Goal: Transaction & Acquisition: Purchase product/service

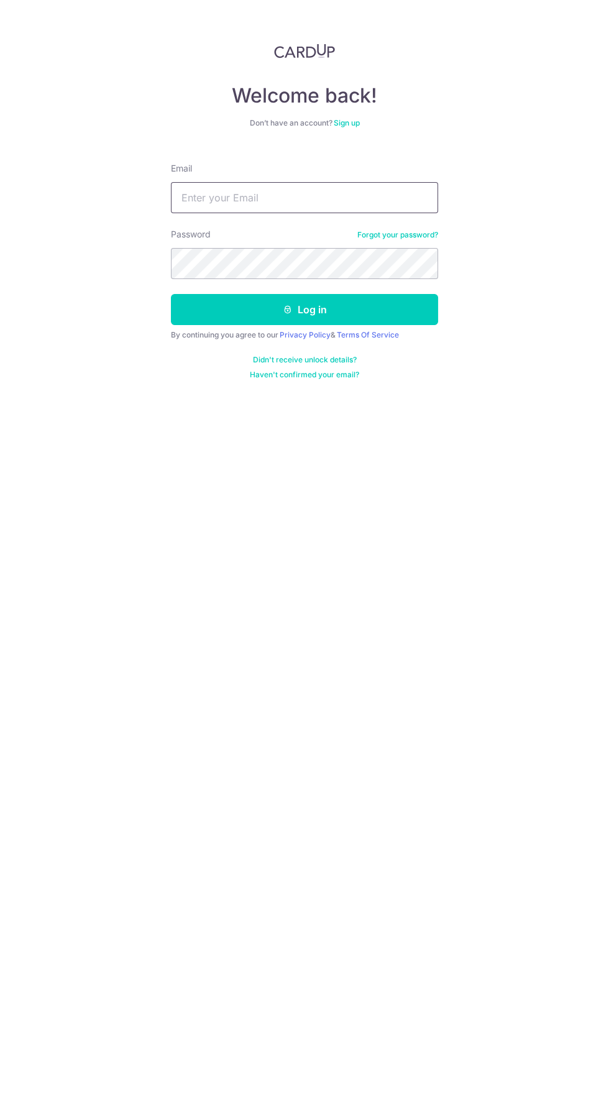
type input "[EMAIL_ADDRESS][DOMAIN_NAME]"
click at [171, 294] on button "Log in" at bounding box center [304, 309] width 267 height 31
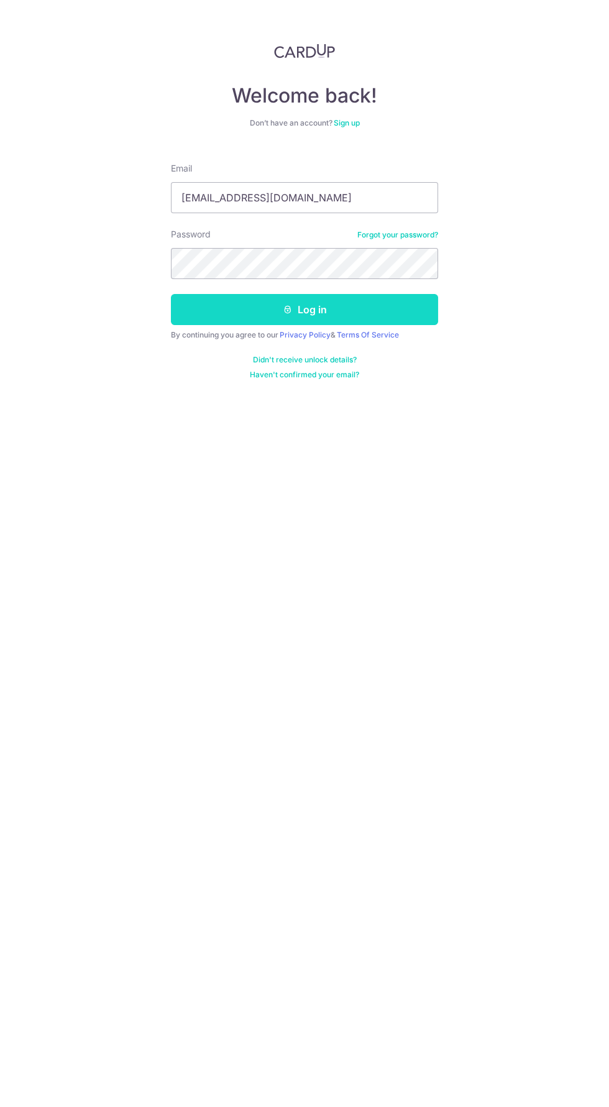
click at [219, 319] on button "Log in" at bounding box center [304, 309] width 267 height 31
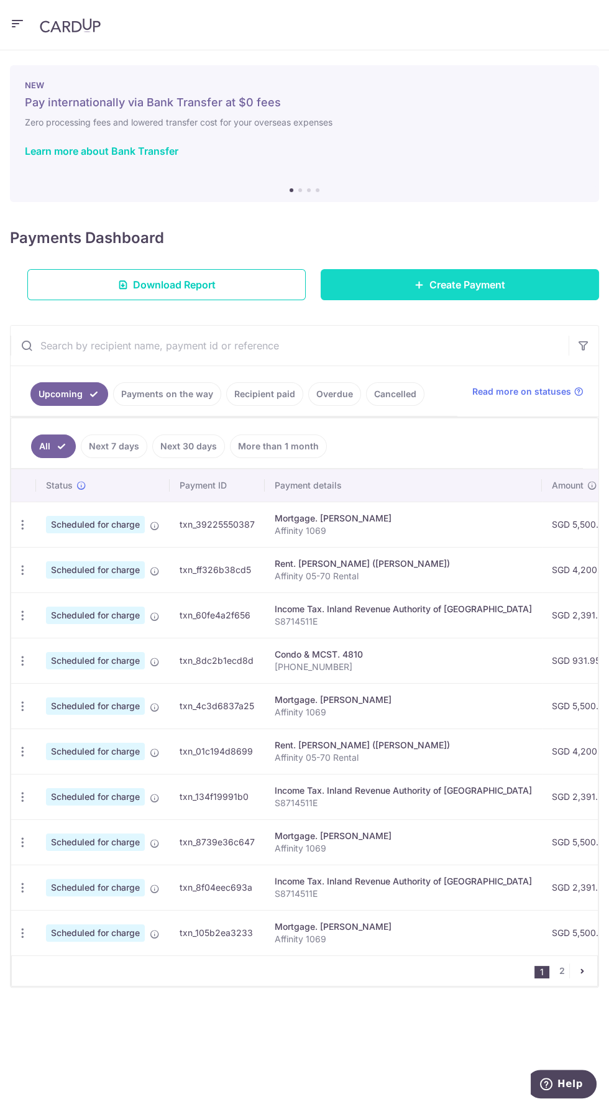
click at [399, 290] on link "Create Payment" at bounding box center [460, 284] width 278 height 31
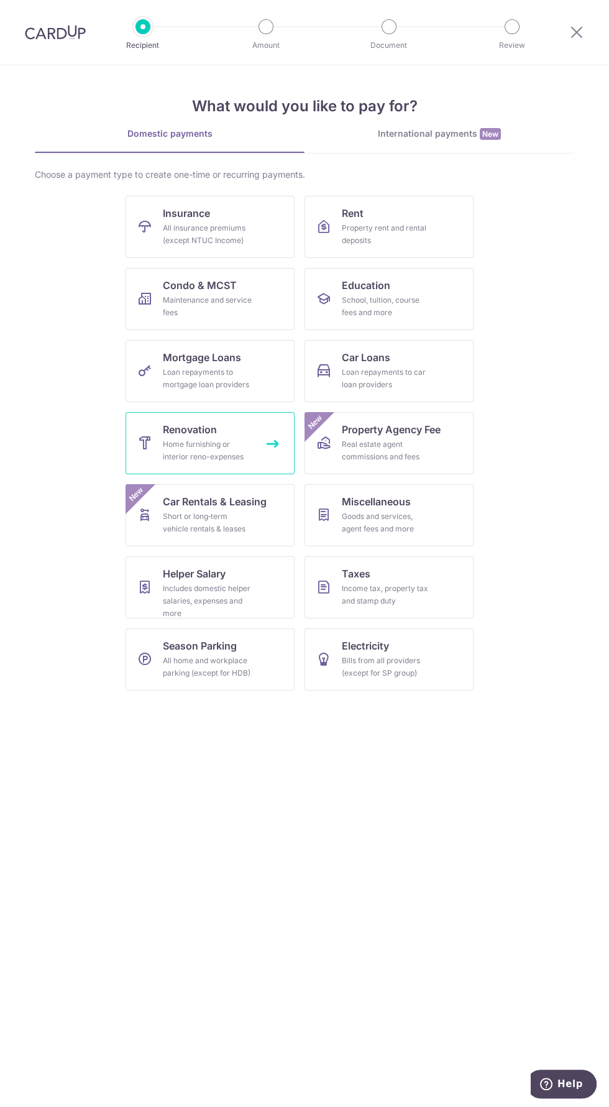
click at [222, 459] on div "Home furnishing or interior reno-expenses" at bounding box center [208, 450] width 90 height 25
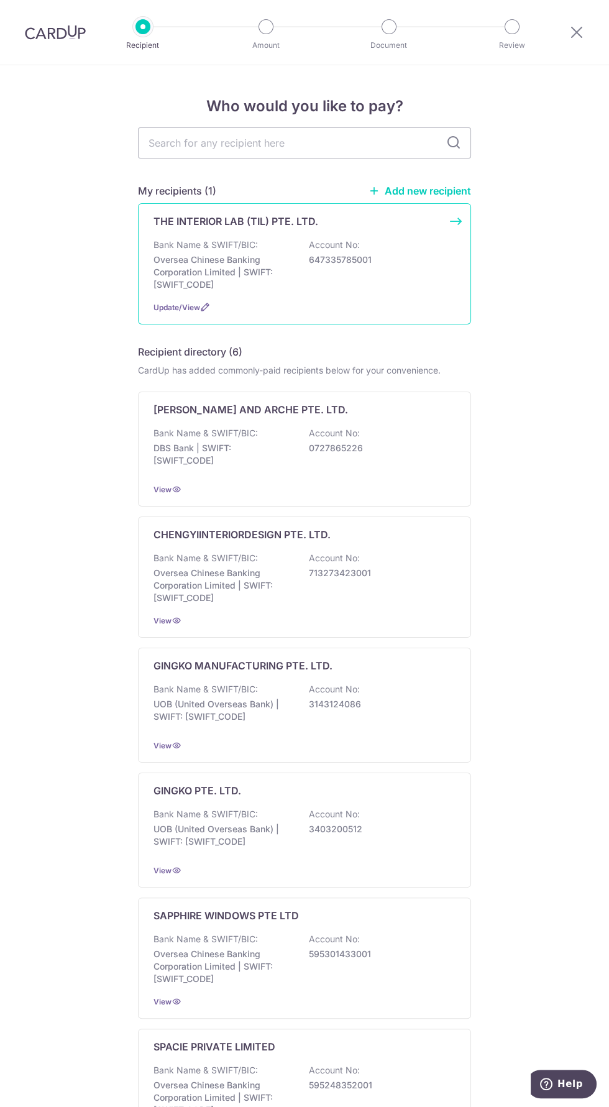
click at [200, 246] on p "Bank Name & SWIFT/BIC:" at bounding box center [206, 245] width 104 height 12
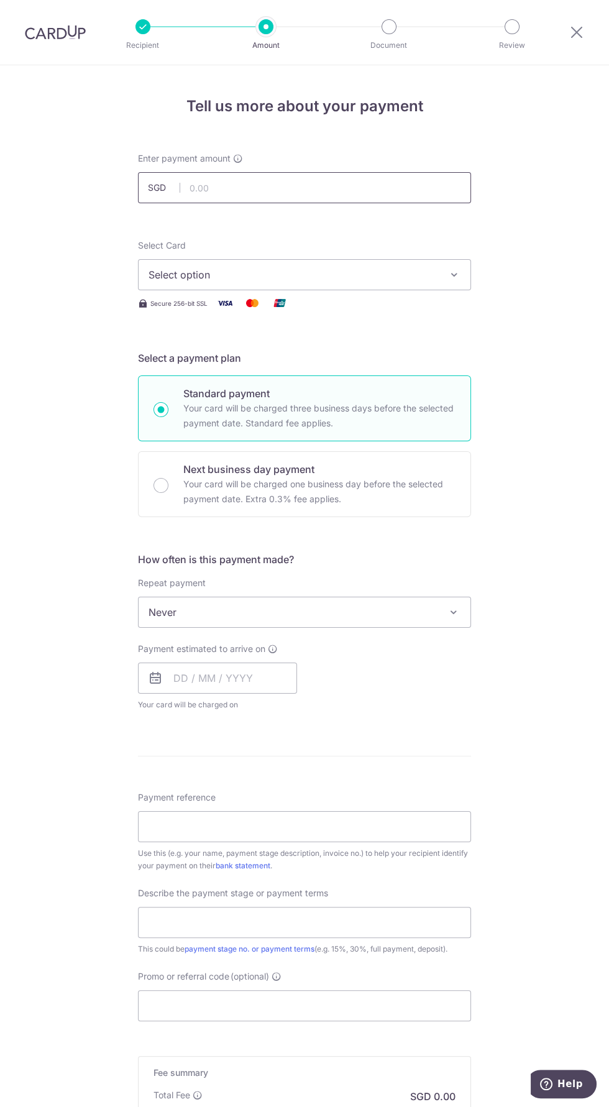
click at [234, 187] on input "text" at bounding box center [304, 187] width 333 height 31
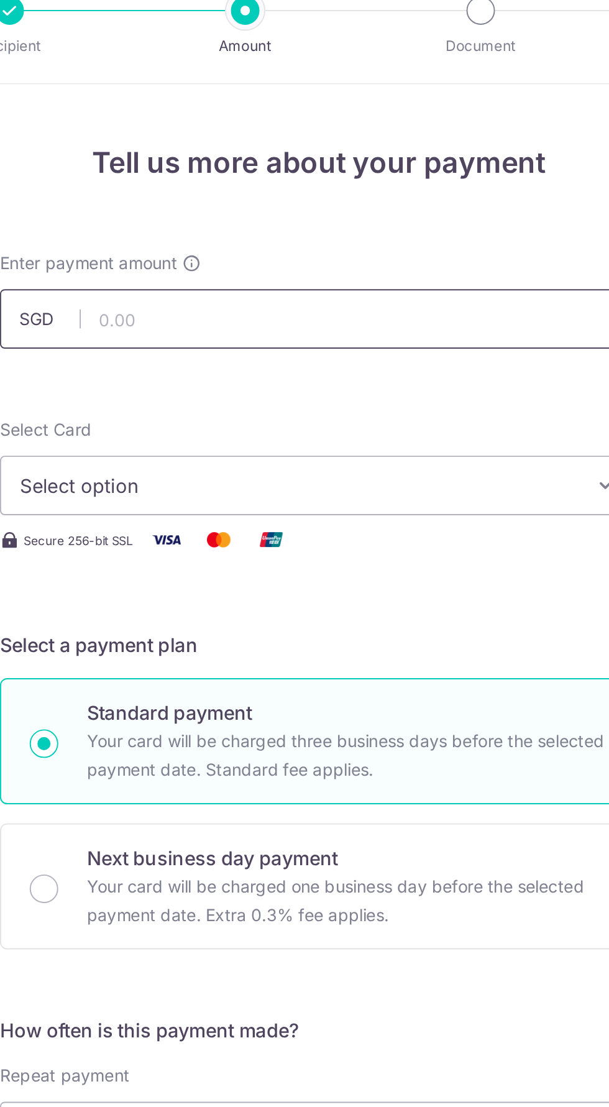
click at [213, 191] on input "text" at bounding box center [304, 187] width 333 height 31
click at [195, 279] on span "Select option" at bounding box center [294, 274] width 290 height 15
type input "11,179.14"
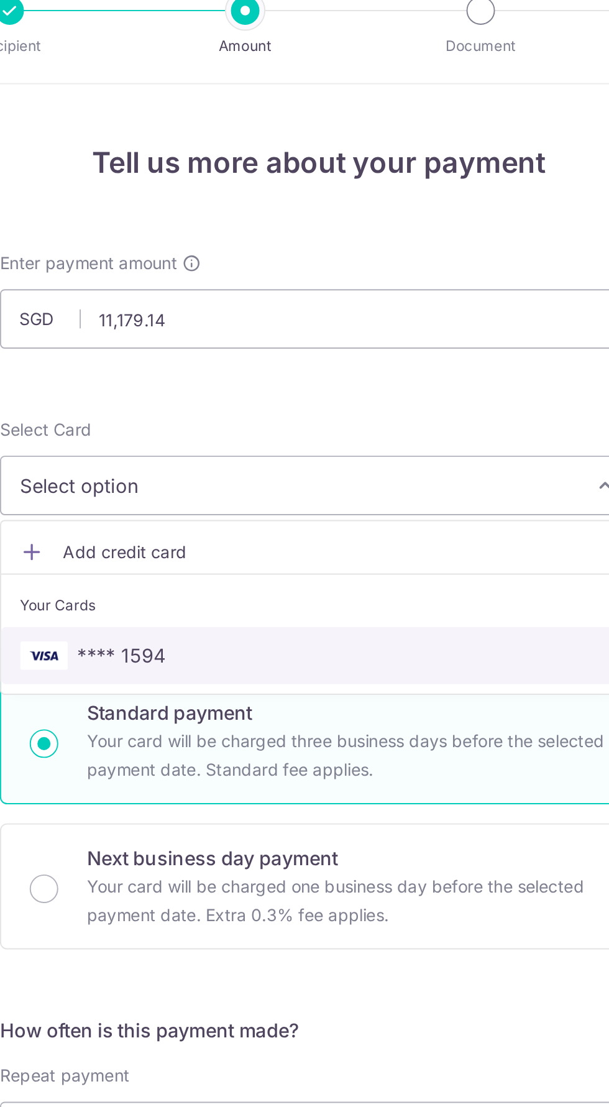
click at [205, 370] on link "**** 1594" at bounding box center [305, 364] width 332 height 30
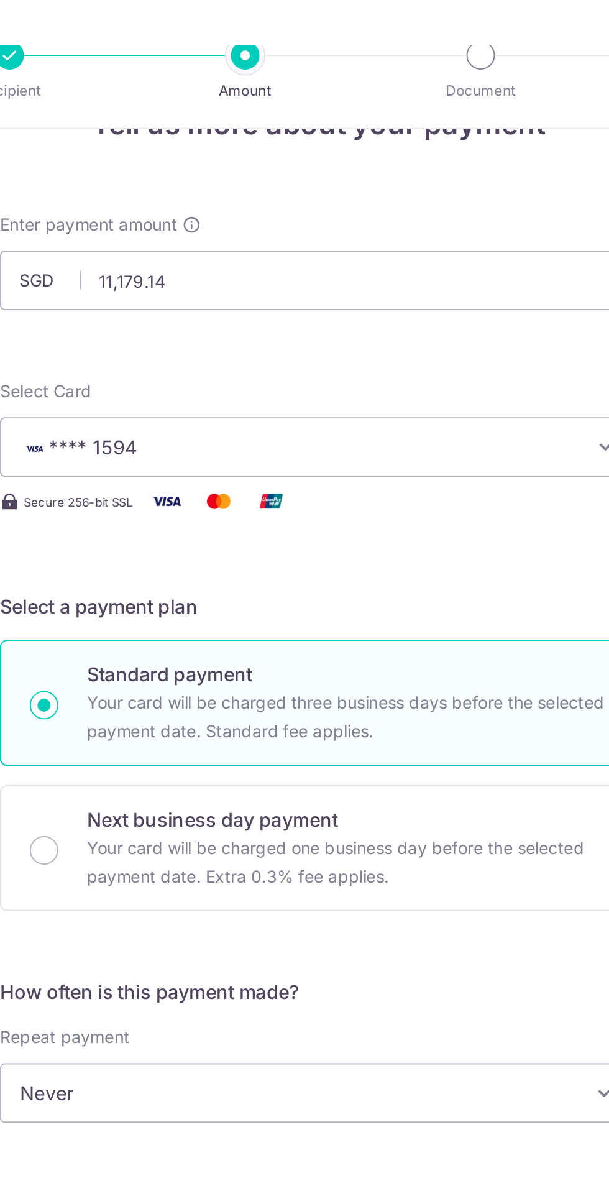
scroll to position [80, 0]
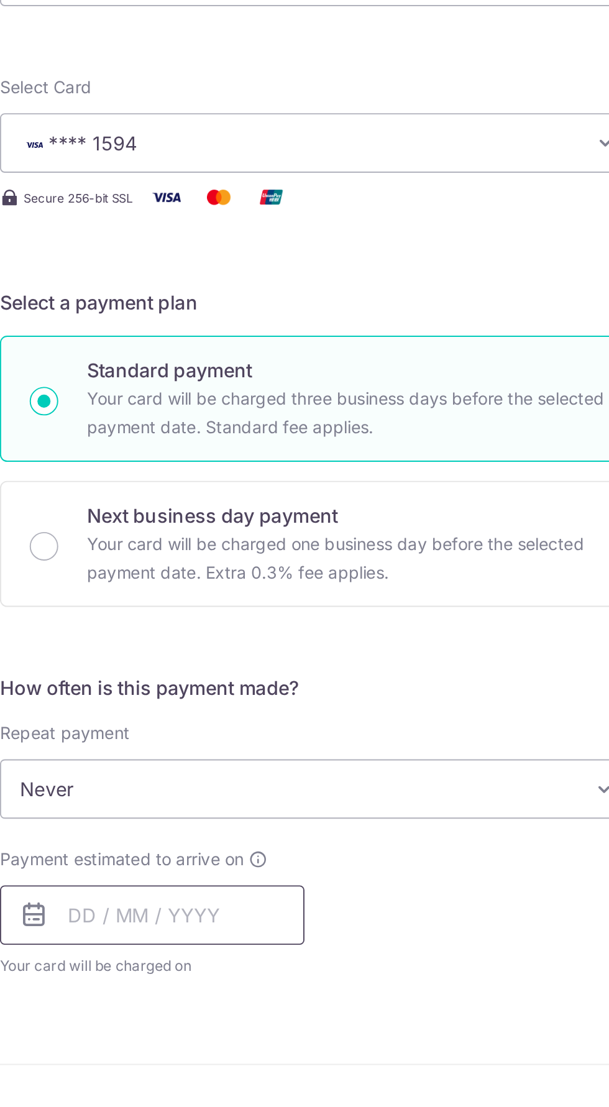
click at [262, 595] on input "text" at bounding box center [217, 597] width 159 height 31
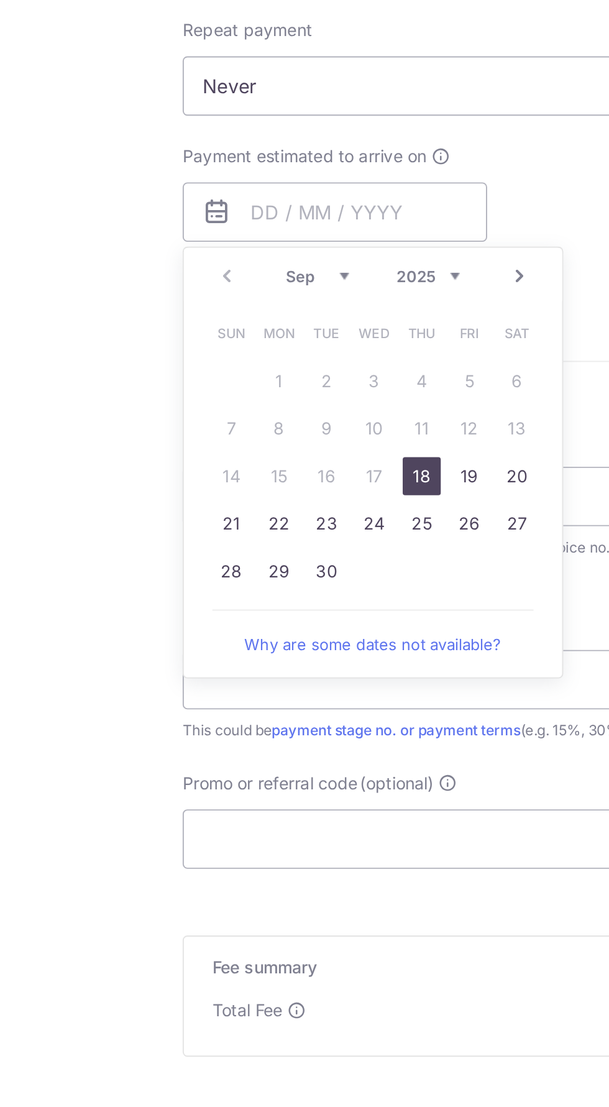
click at [293, 758] on link "26" at bounding box center [288, 761] width 20 height 20
type input "[DATE]"
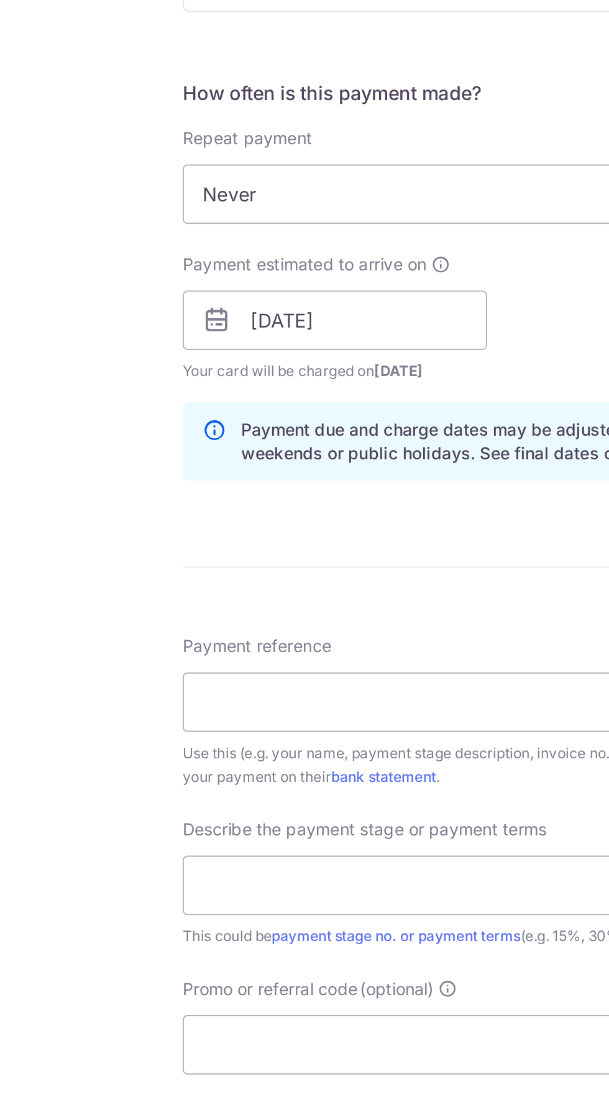
scroll to position [23, 0]
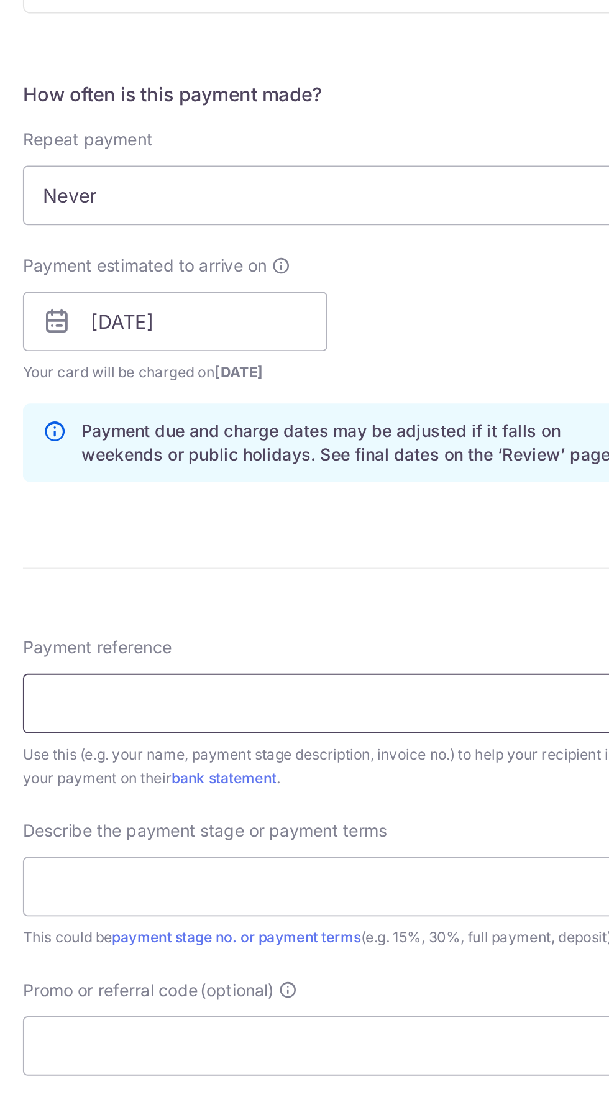
click at [368, 857] on input "Payment reference" at bounding box center [304, 854] width 333 height 31
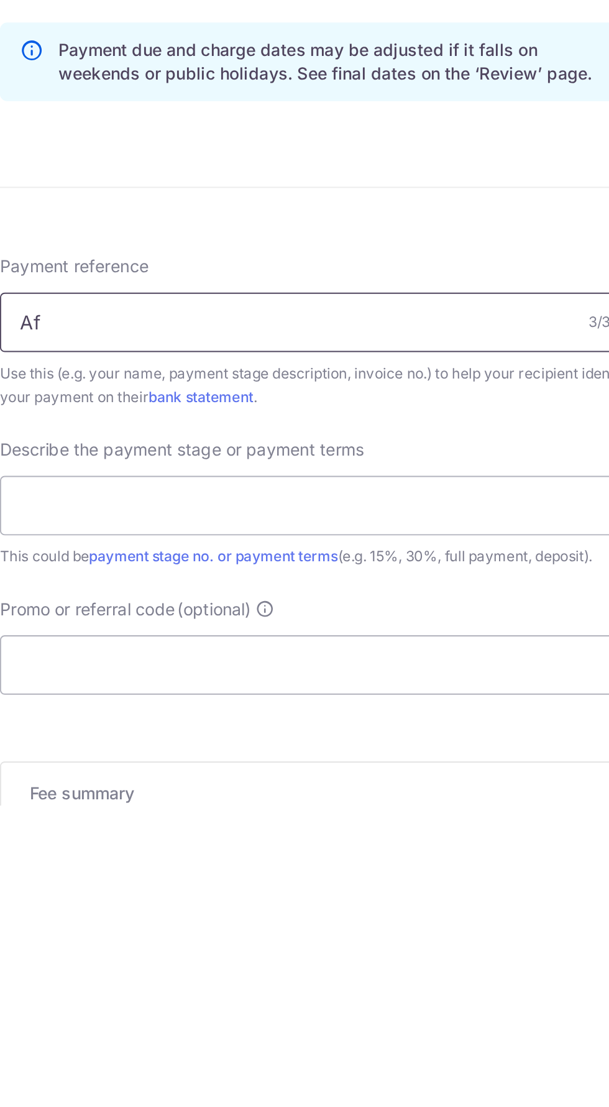
type input "A"
click at [237, 855] on input "Affinity 10-69 3rd payment" at bounding box center [304, 854] width 333 height 31
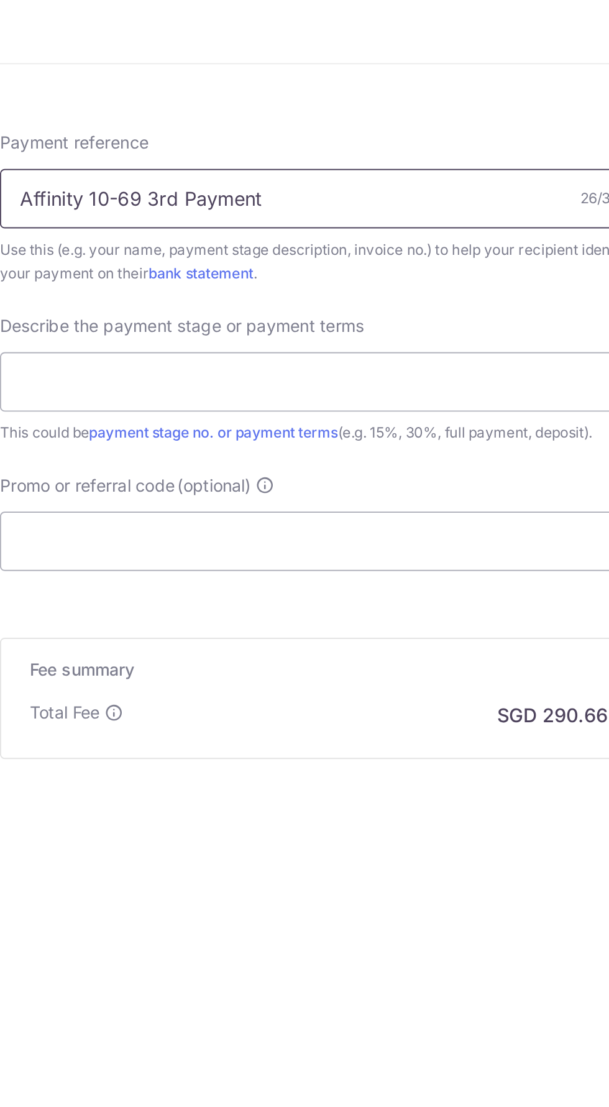
scroll to position [94, 0]
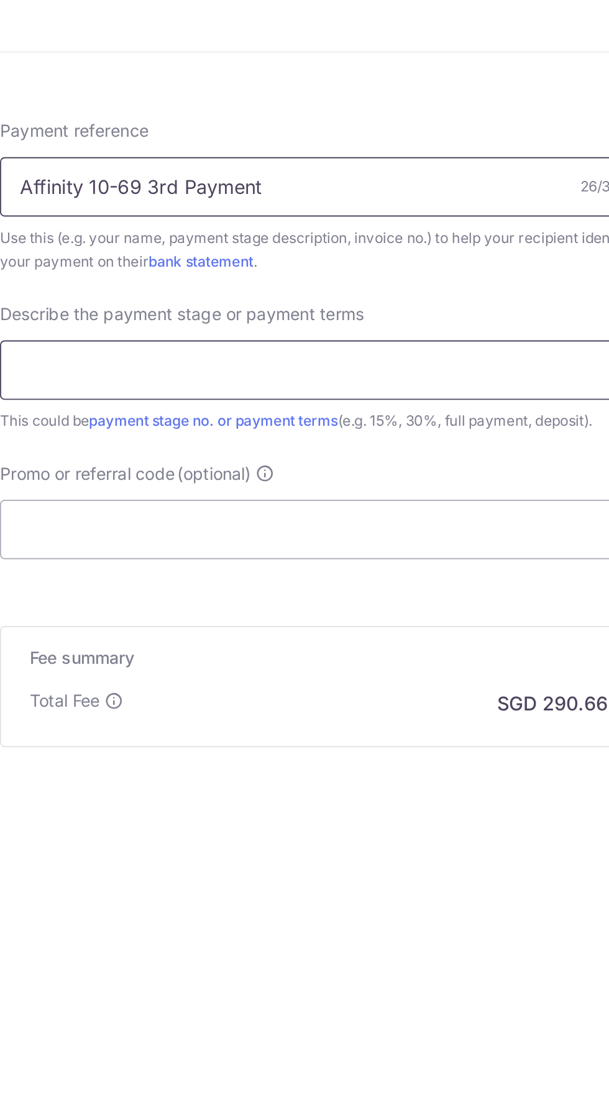
type input "Affinity 10-69 3rd Payment"
click at [164, 875] on input "text" at bounding box center [304, 879] width 333 height 31
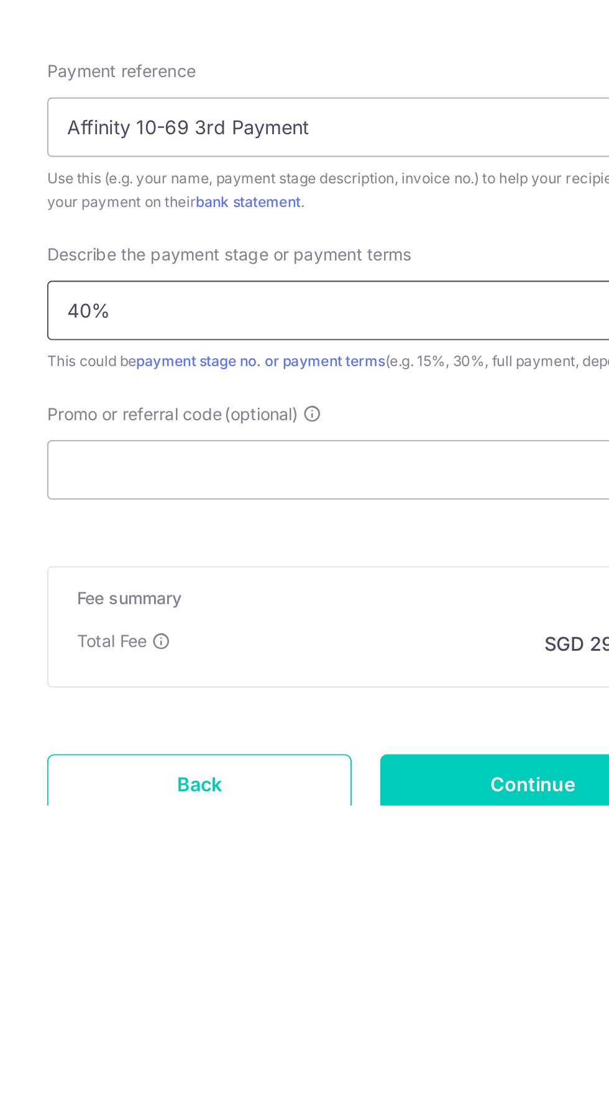
scroll to position [127, 0]
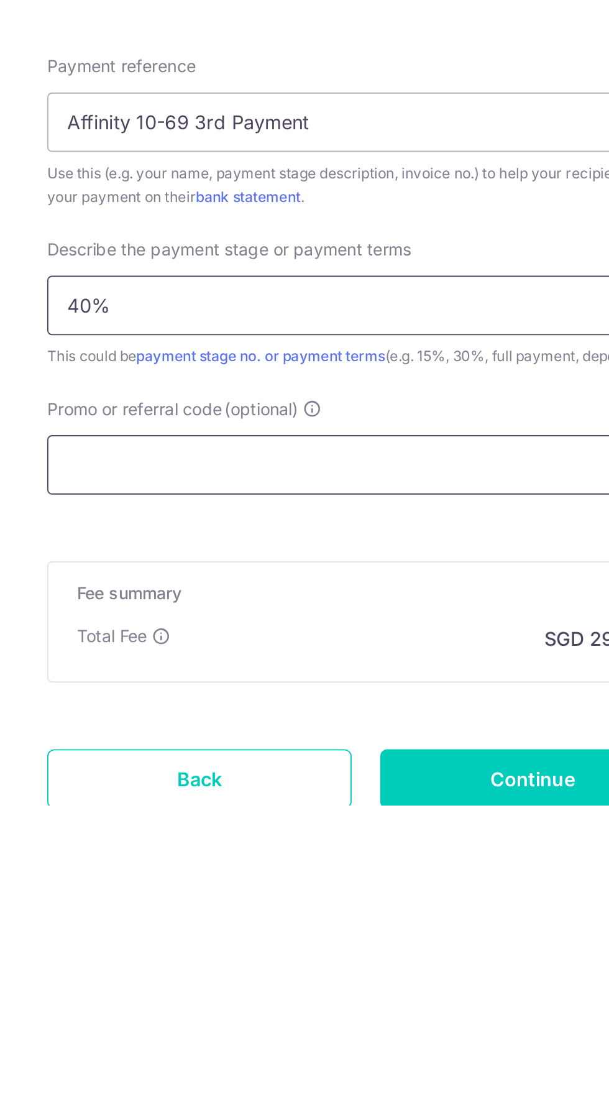
type input "40%"
click at [173, 925] on input "Promo or referral code (optional)" at bounding box center [304, 929] width 333 height 31
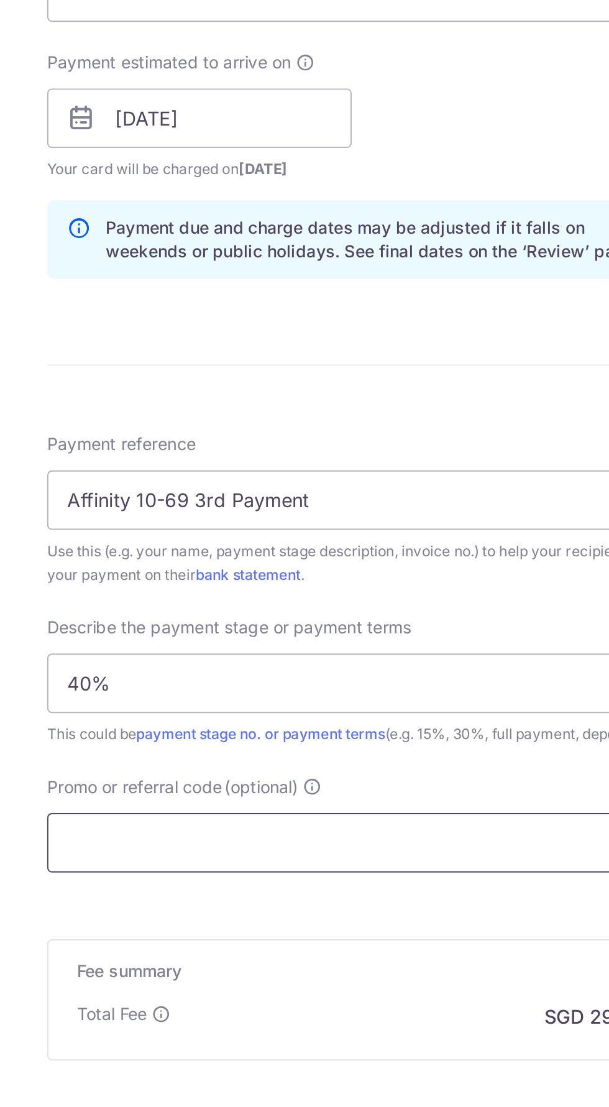
click at [167, 930] on input "Promo or referral code (optional)" at bounding box center [304, 929] width 333 height 31
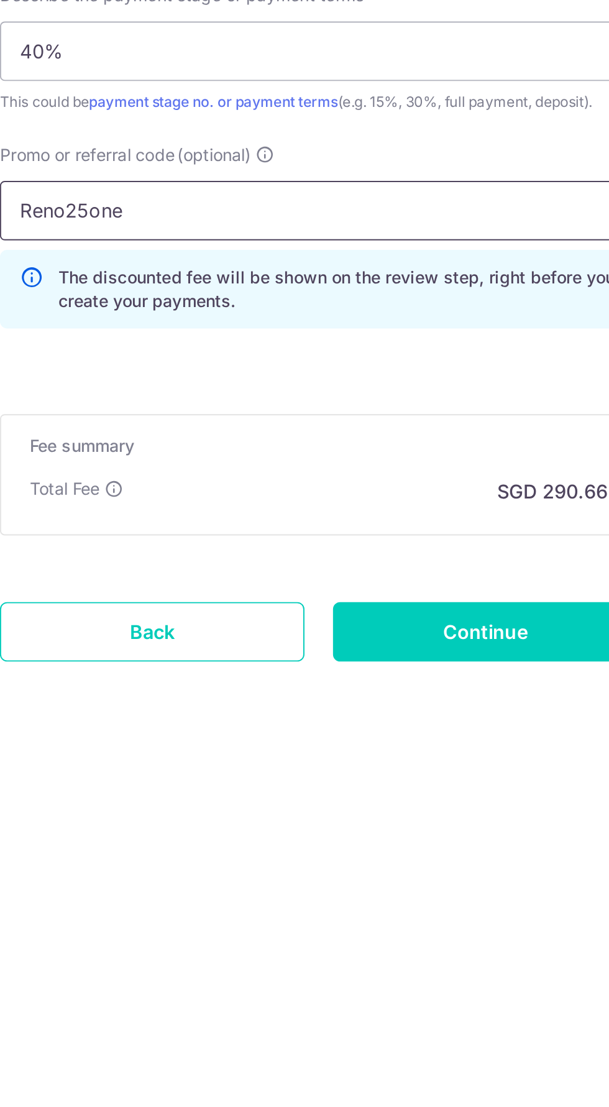
scroll to position [186, 0]
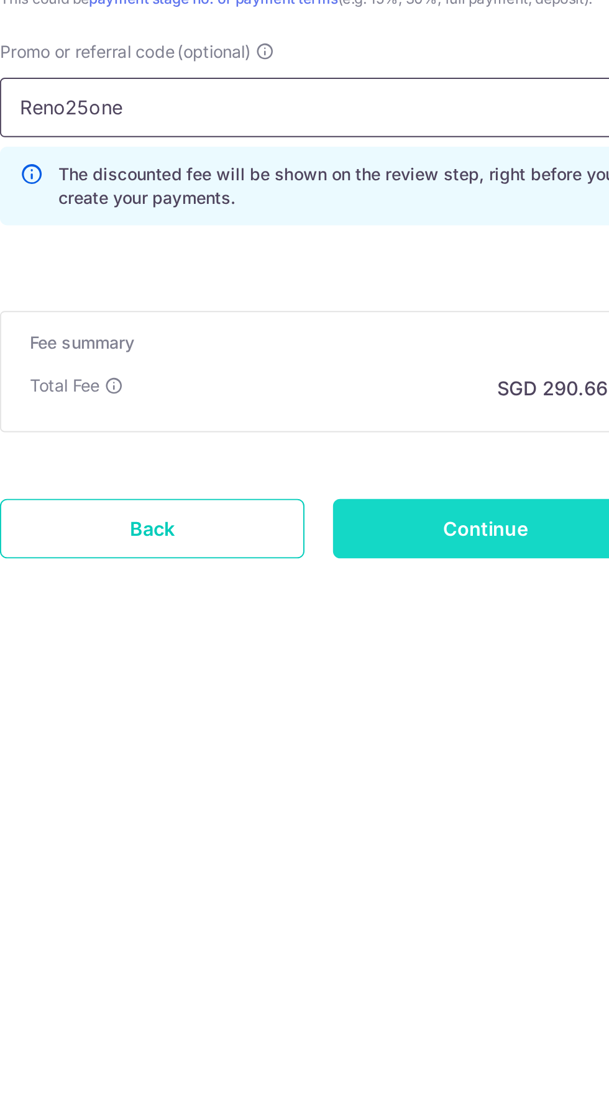
type input "Reno25one"
click at [345, 1080] on input "Continue" at bounding box center [391, 1090] width 159 height 31
type input "Create Schedule"
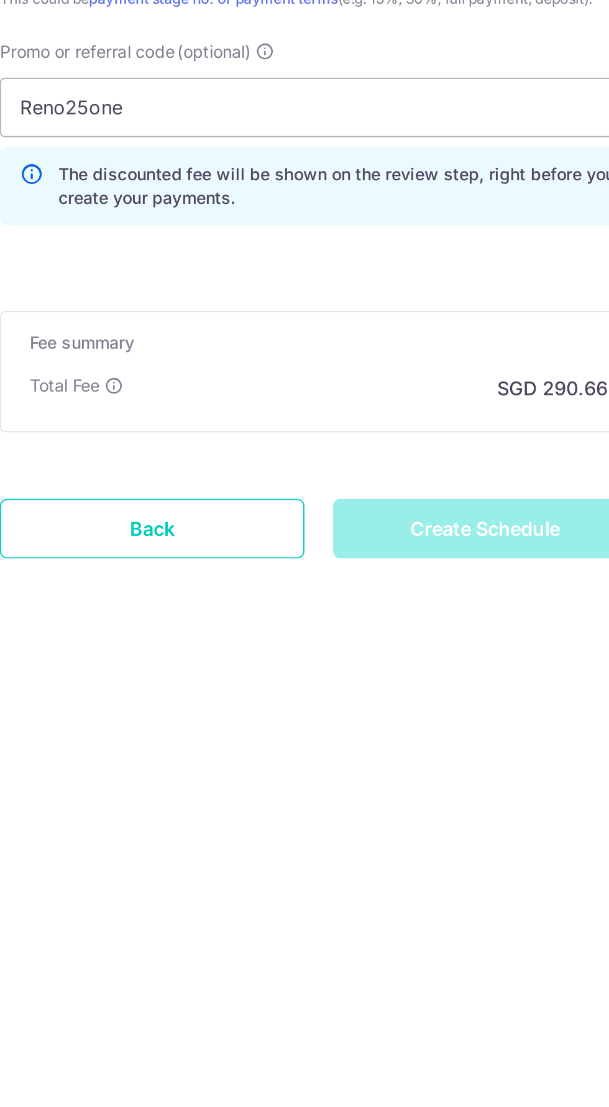
scroll to position [0, 0]
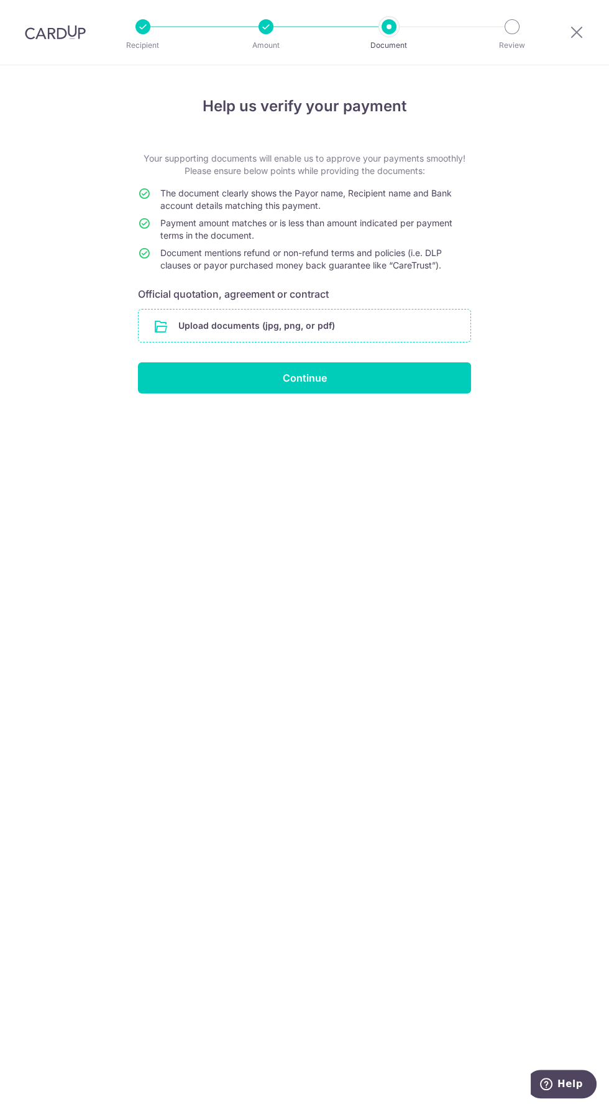
click at [390, 315] on input "file" at bounding box center [305, 326] width 332 height 32
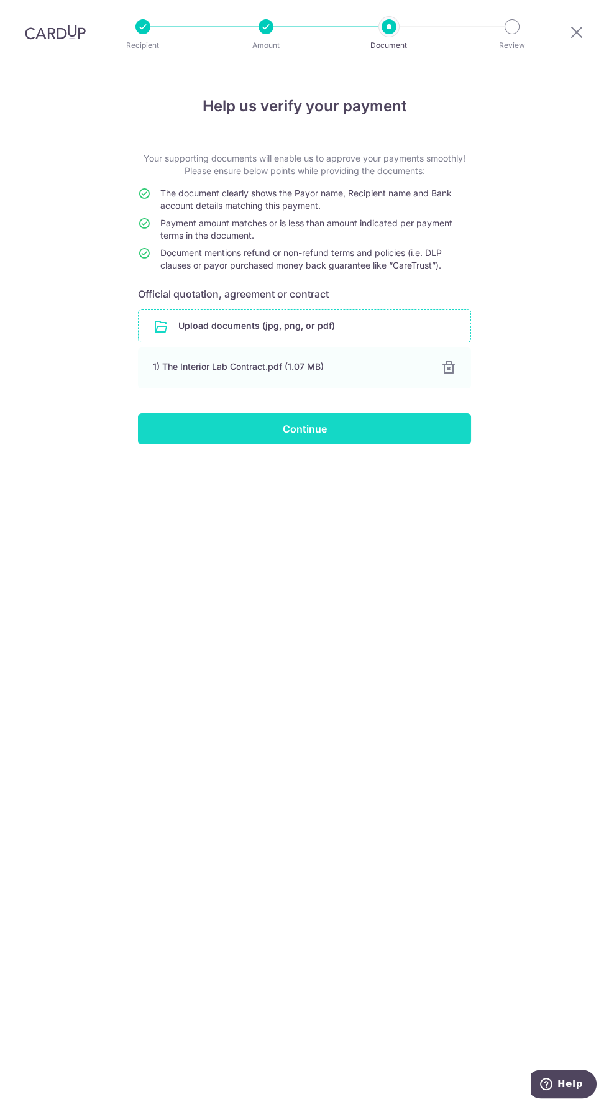
click at [380, 440] on input "Continue" at bounding box center [304, 428] width 333 height 31
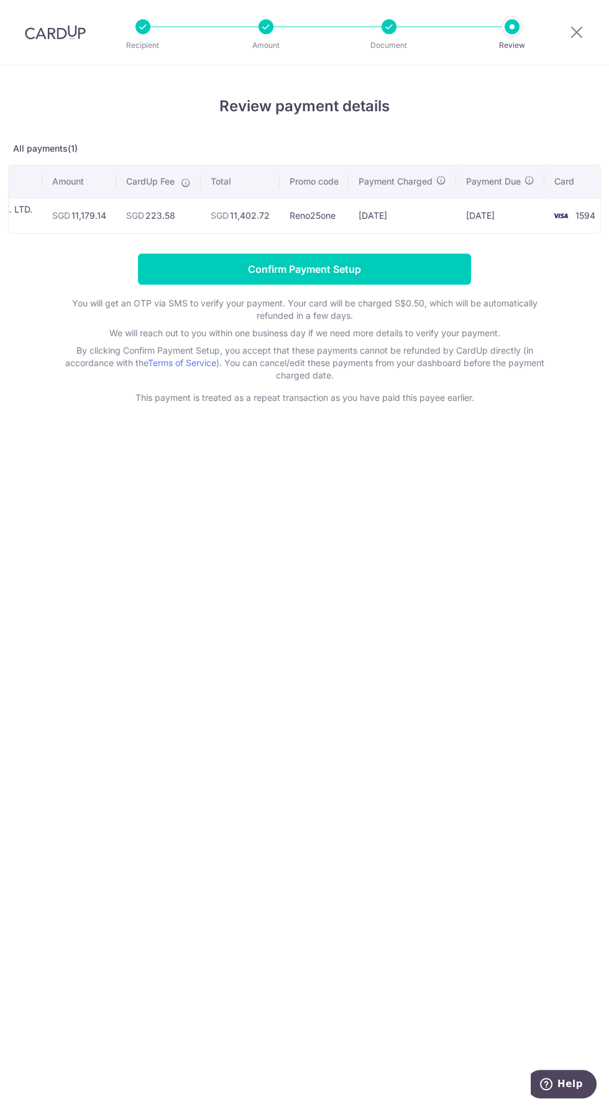
scroll to position [0, 148]
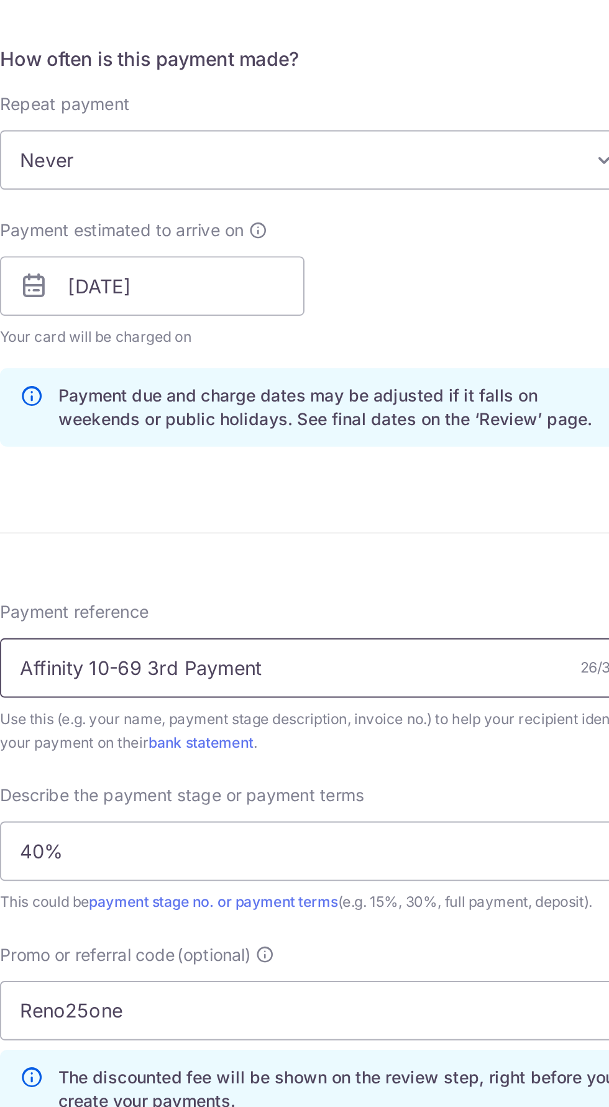
click at [359, 881] on input "Affinity 10-69 3rd Payment" at bounding box center [304, 877] width 333 height 31
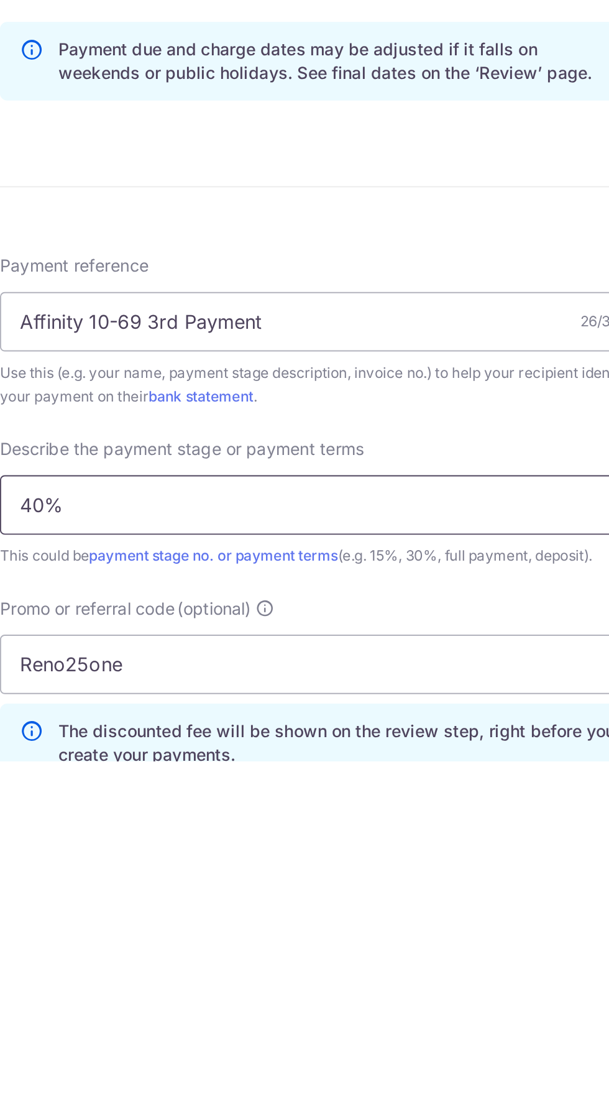
click at [208, 967] on input "40%" at bounding box center [304, 973] width 333 height 31
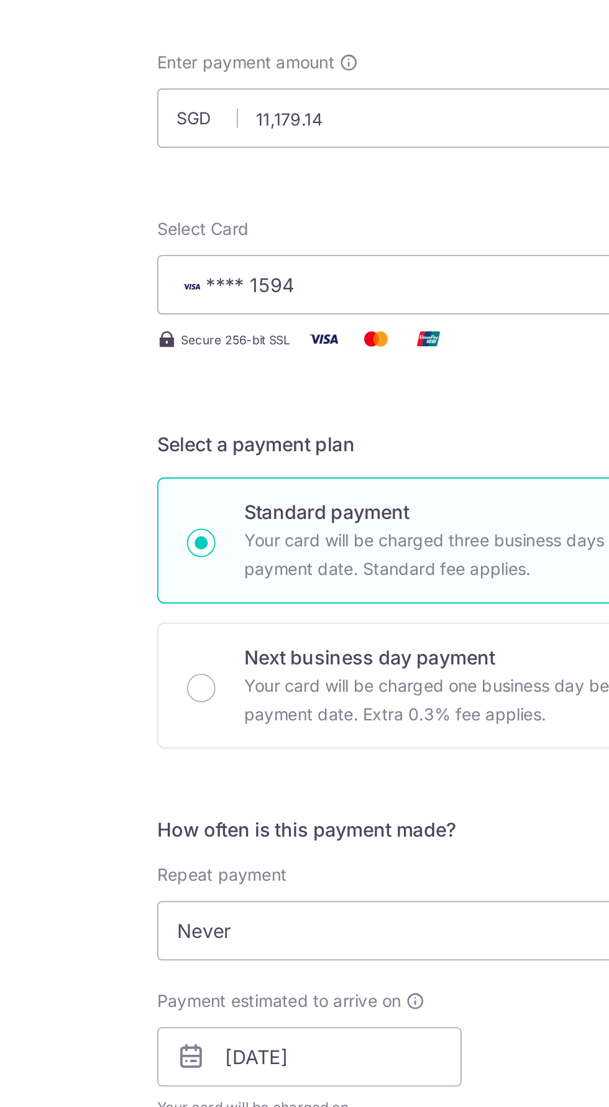
type input "40% minus VO"
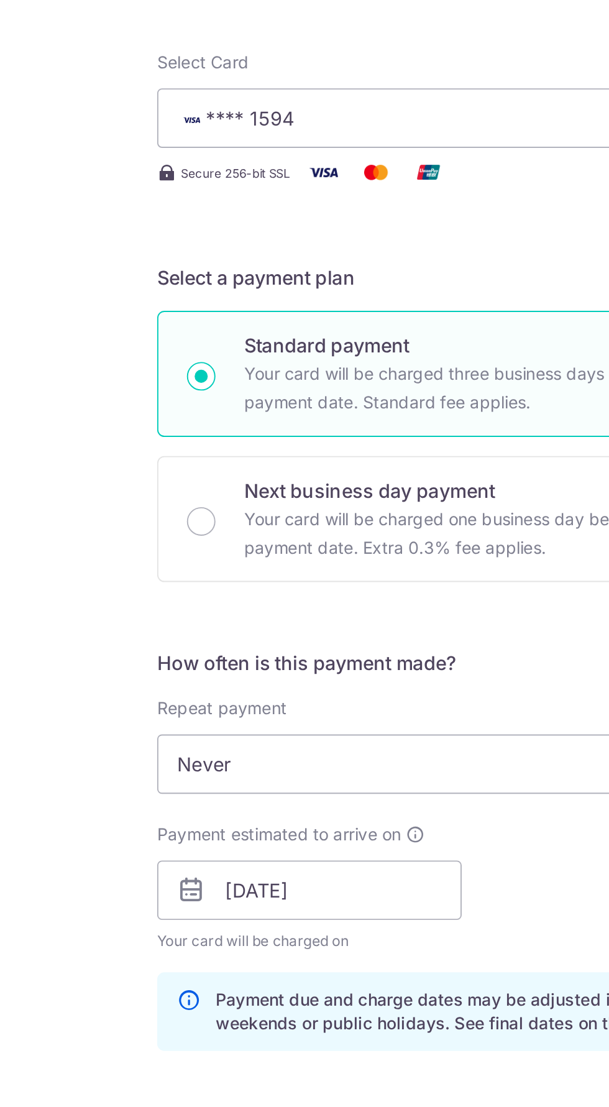
scroll to position [186, 0]
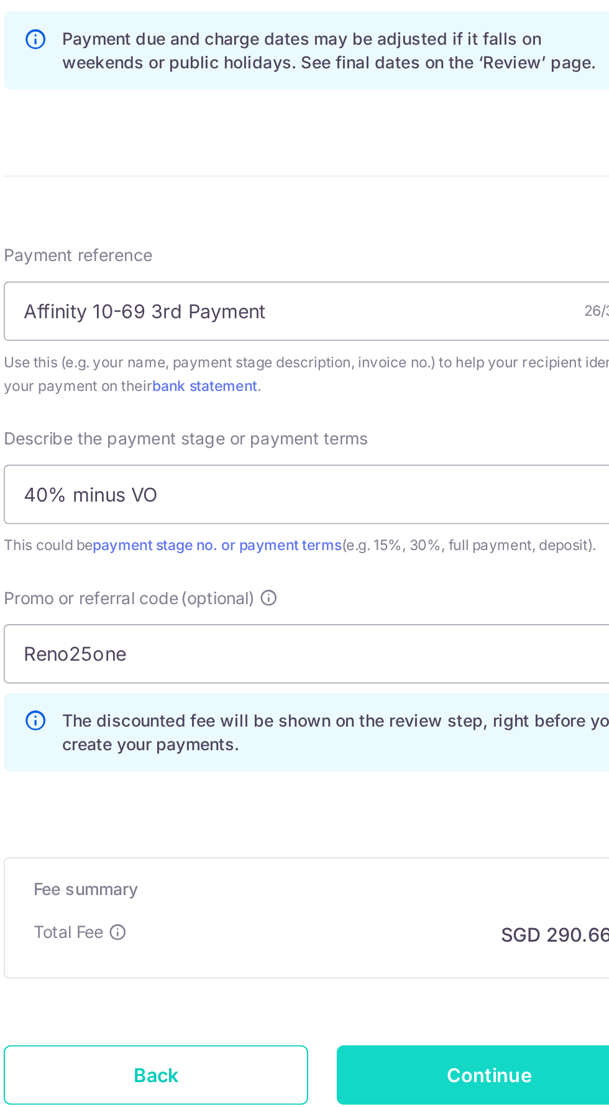
click at [402, 1088] on input "Continue" at bounding box center [391, 1090] width 159 height 31
type input "Update Schedule"
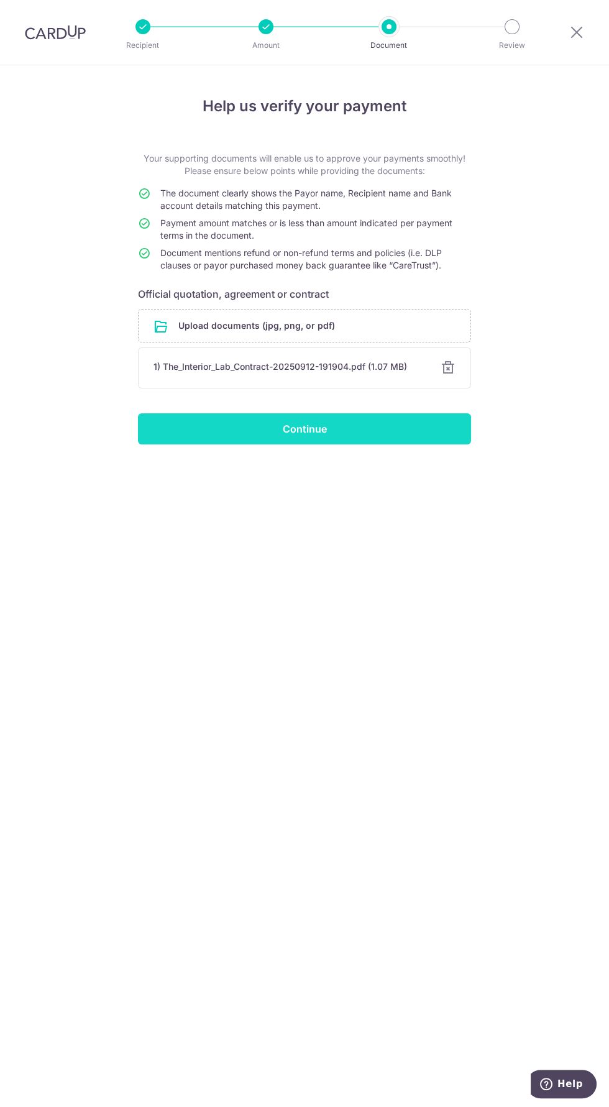
click at [241, 436] on input "Continue" at bounding box center [304, 428] width 333 height 31
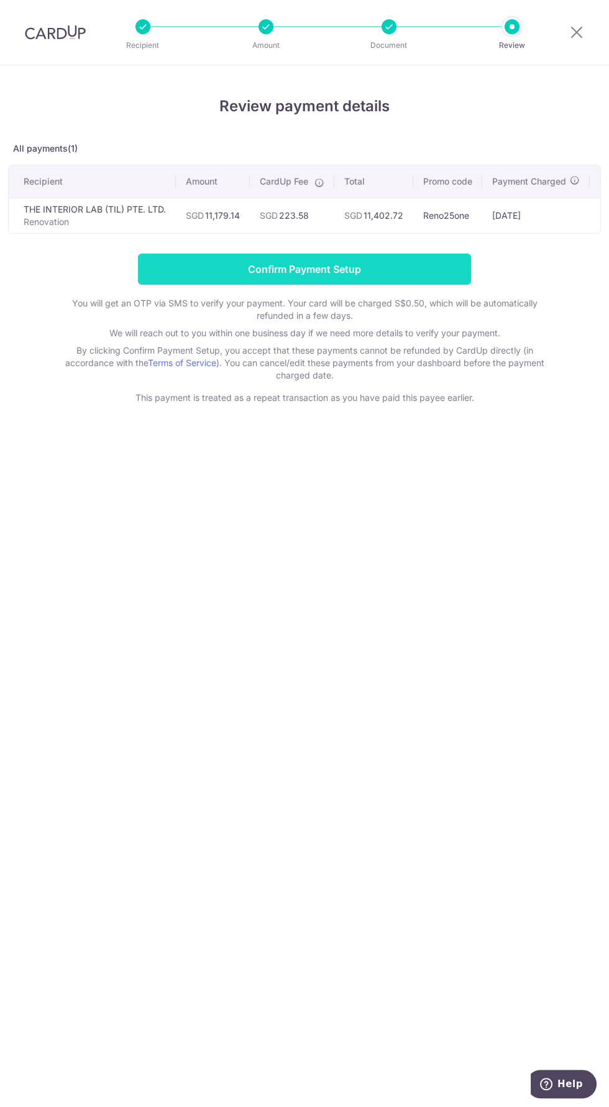
click at [190, 274] on input "Confirm Payment Setup" at bounding box center [304, 269] width 333 height 31
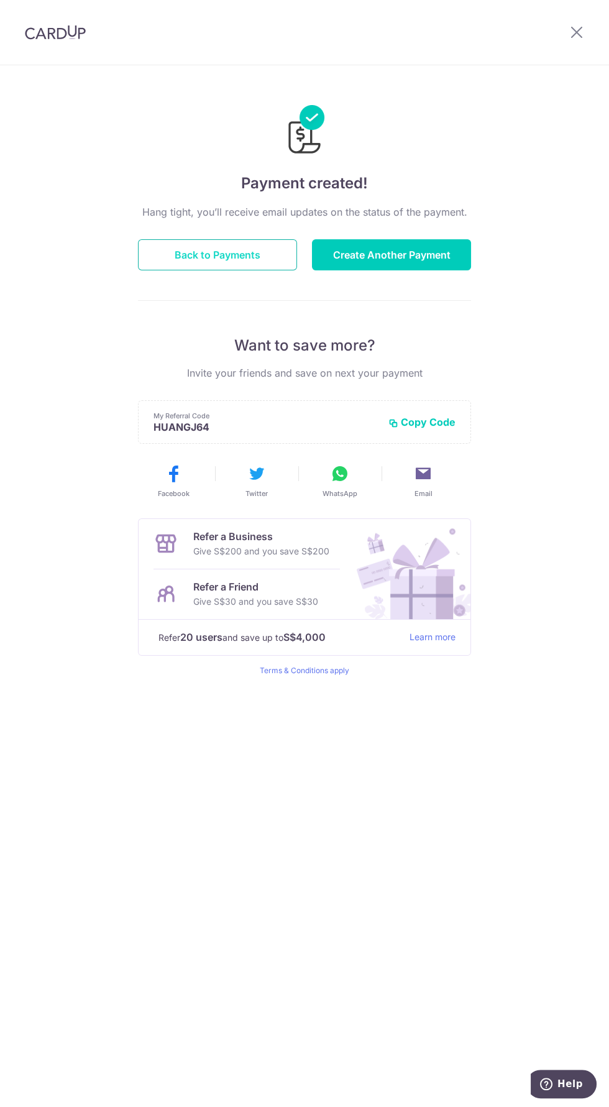
click at [146, 269] on button "Back to Payments" at bounding box center [217, 254] width 159 height 31
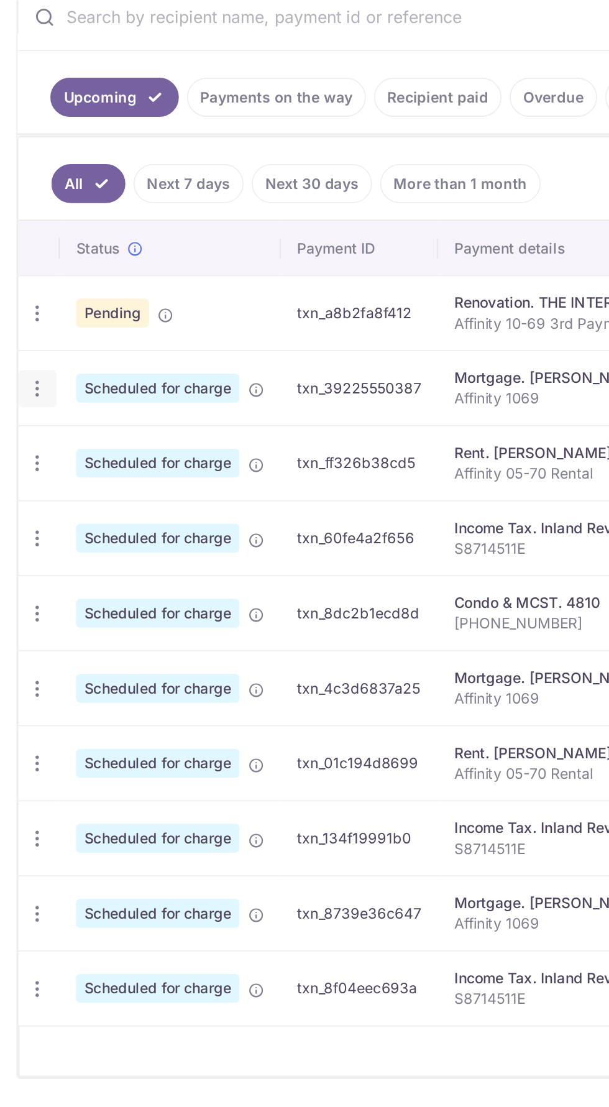
click at [20, 570] on icon "button" at bounding box center [22, 570] width 13 height 13
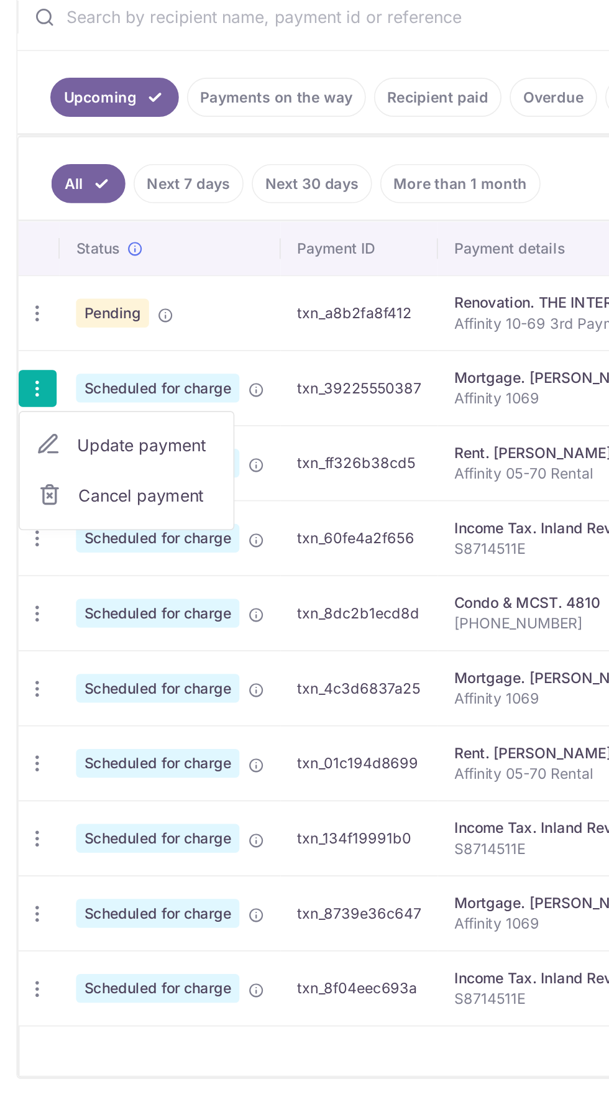
click at [58, 628] on span "Cancel payment" at bounding box center [88, 634] width 83 height 15
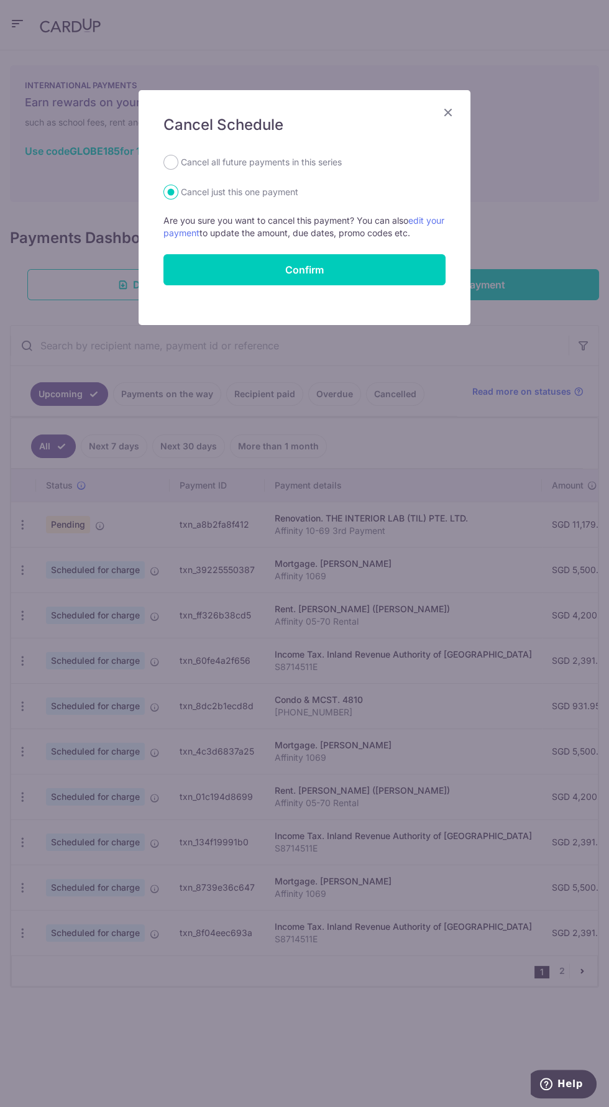
click at [448, 106] on icon "Close" at bounding box center [448, 112] width 15 height 16
